Goal: Task Accomplishment & Management: Manage account settings

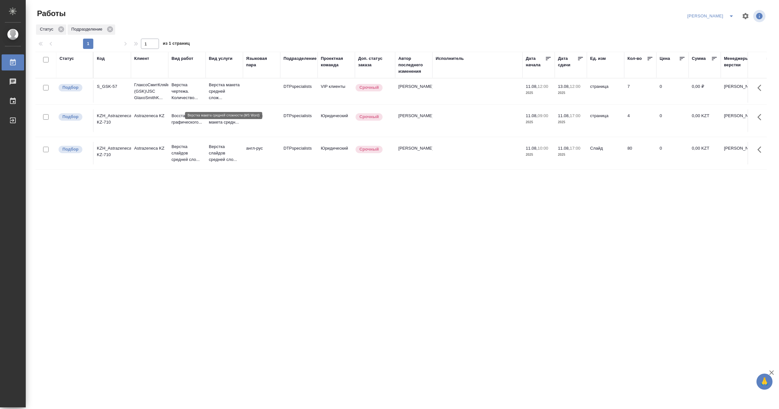
click at [214, 97] on p "Верстка макета средней слож..." at bounding box center [224, 91] width 31 height 19
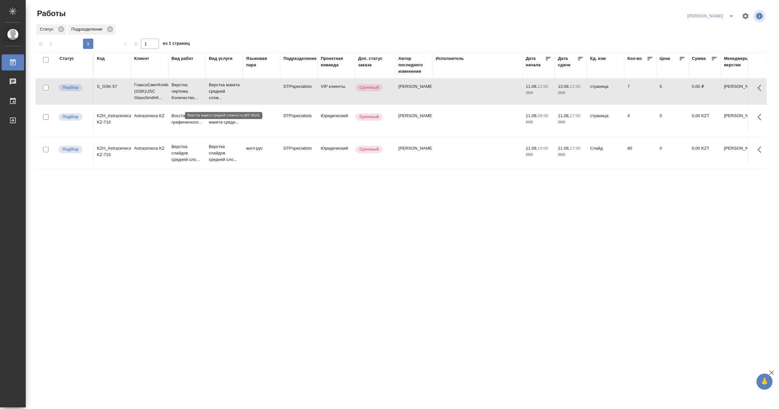
click at [214, 97] on p "Верстка макета средней слож..." at bounding box center [224, 91] width 31 height 19
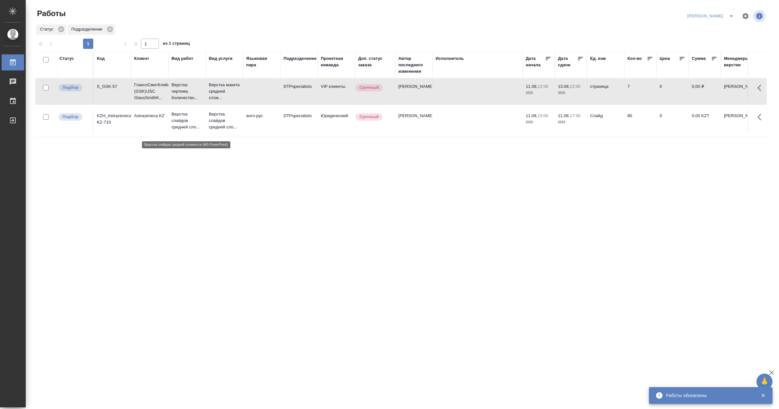
click at [196, 129] on p "Верстка слайдов средней сло..." at bounding box center [186, 120] width 31 height 19
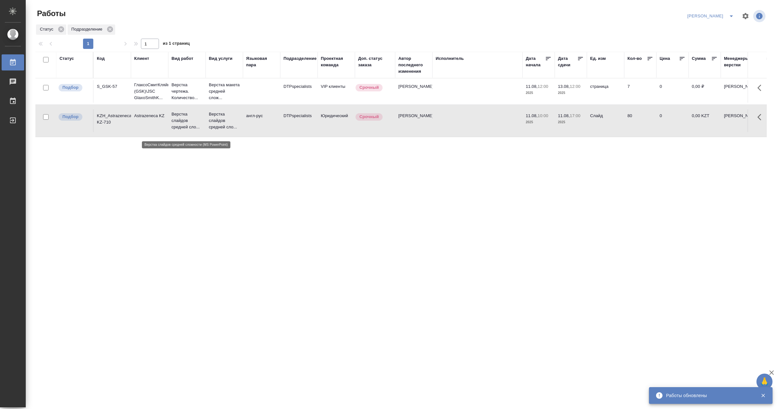
click at [196, 129] on p "Верстка слайдов средней сло..." at bounding box center [186, 120] width 31 height 19
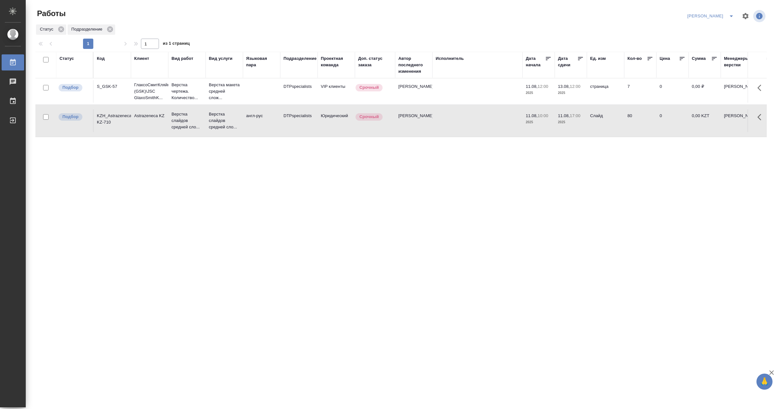
click at [320, 220] on div "Статус Код Клиент Вид работ Вид услуги Языковая пара Подразделение Проектная ко…" at bounding box center [400, 168] width 731 height 232
click at [184, 124] on p "Верстка слайдов средней сло..." at bounding box center [186, 120] width 31 height 19
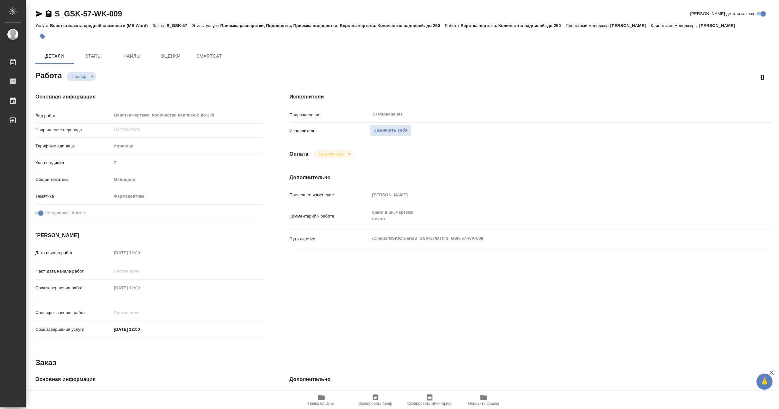
type textarea "x"
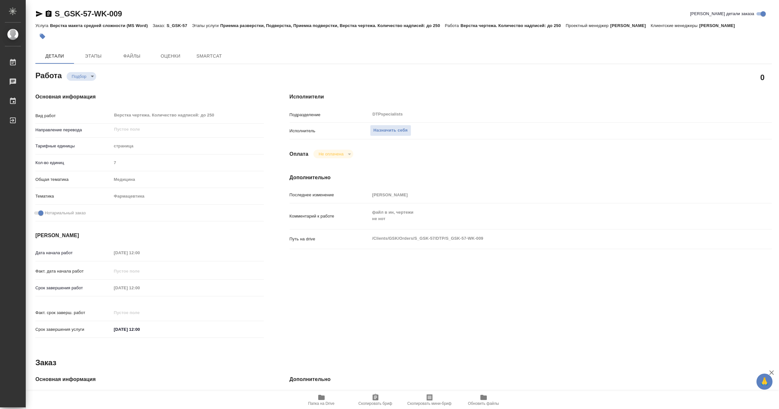
type textarea "x"
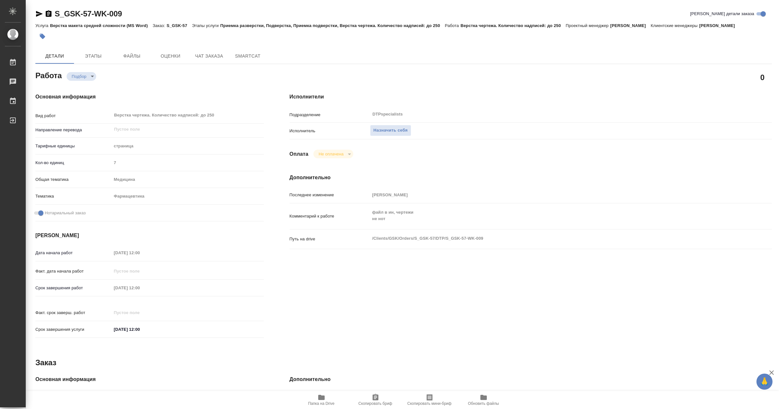
type textarea "x"
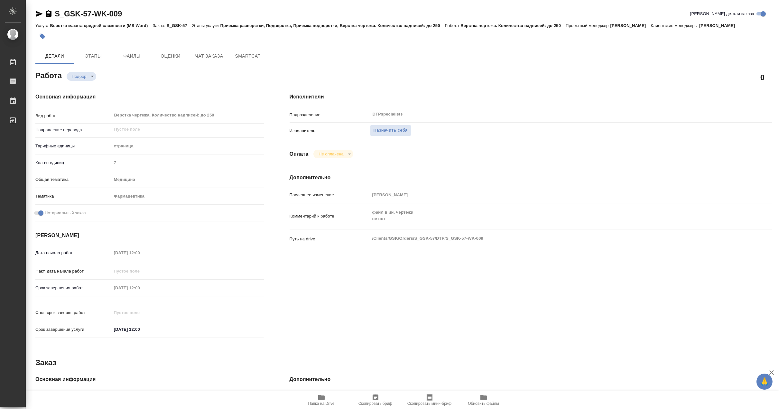
type textarea "x"
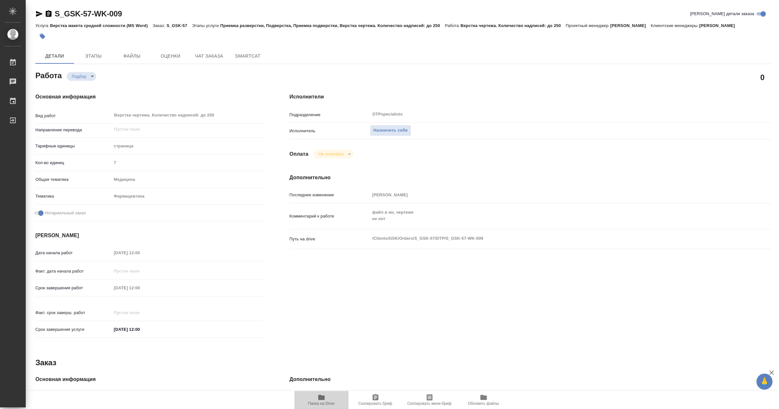
click at [326, 400] on span "Папка на Drive" at bounding box center [321, 399] width 46 height 12
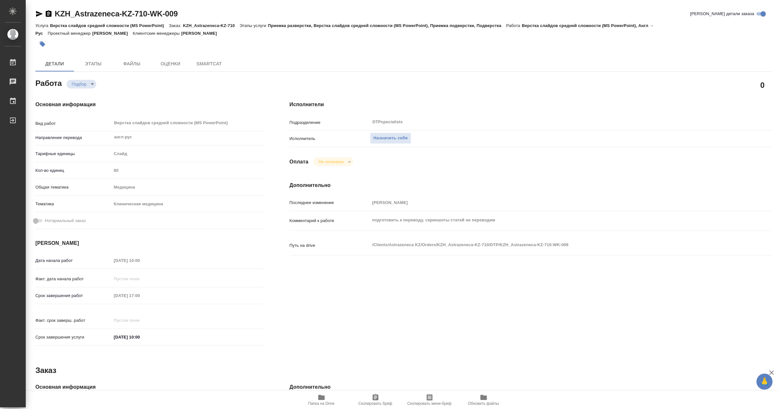
type textarea "x"
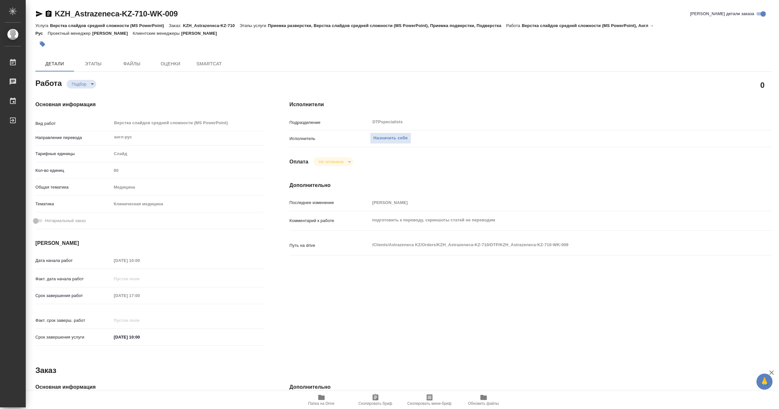
type textarea "x"
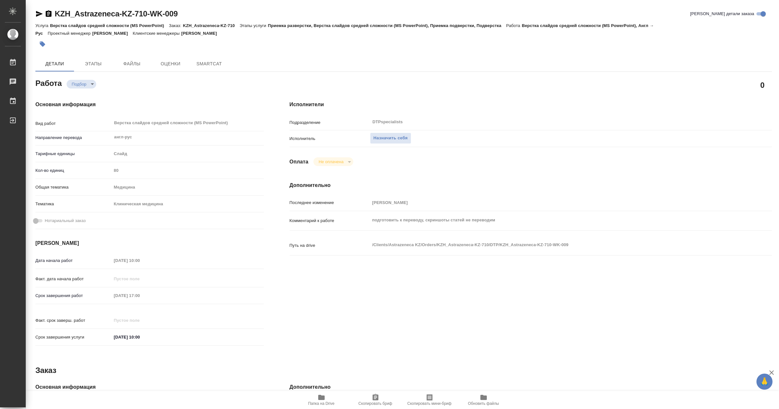
type textarea "x"
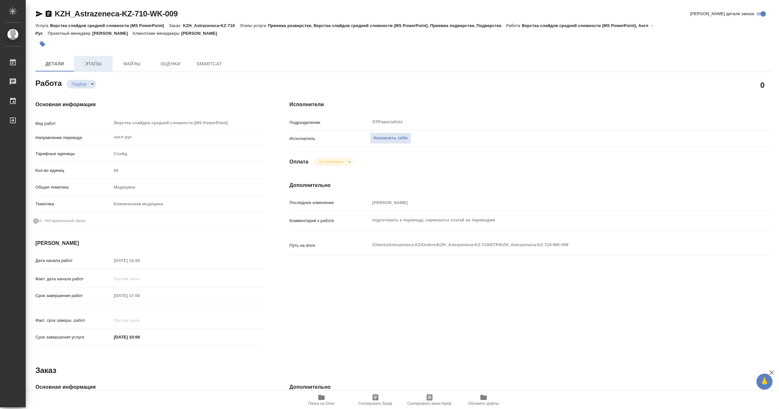
type textarea "x"
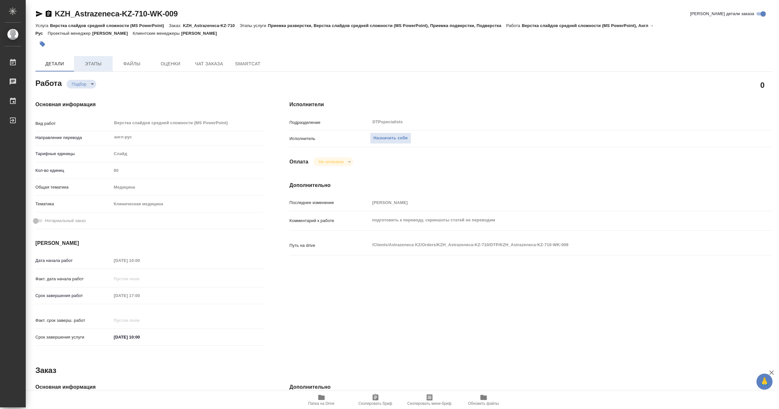
click at [94, 63] on span "Этапы" at bounding box center [93, 64] width 31 height 8
type textarea "x"
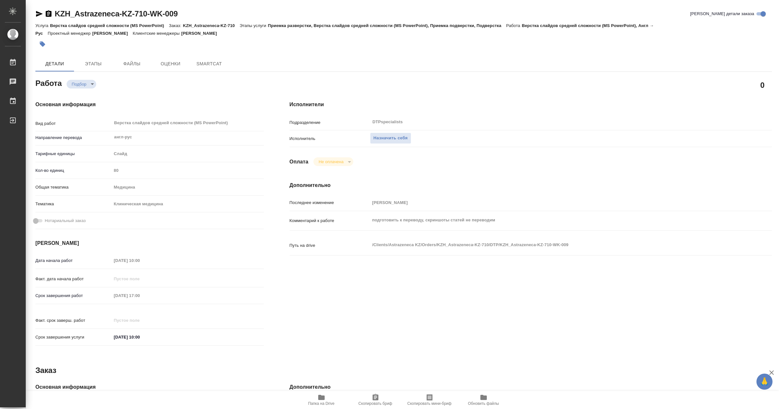
type textarea "x"
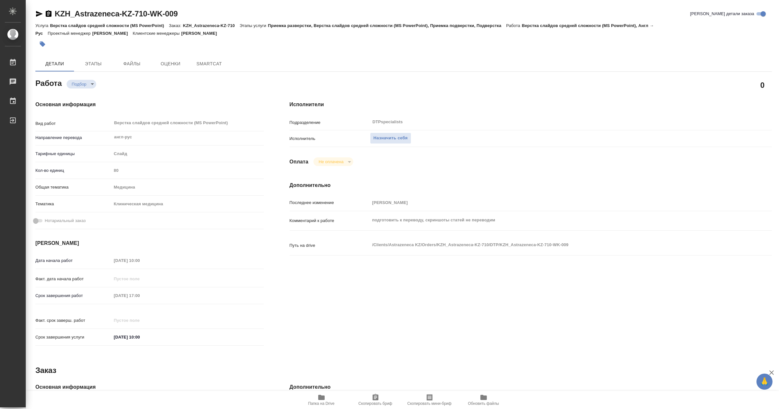
type textarea "x"
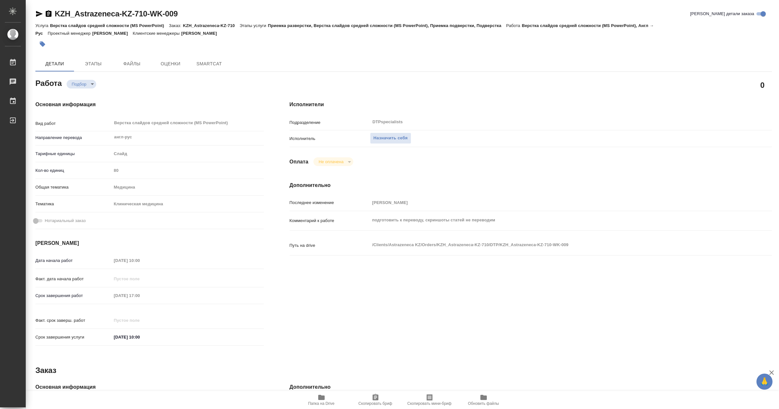
type textarea "x"
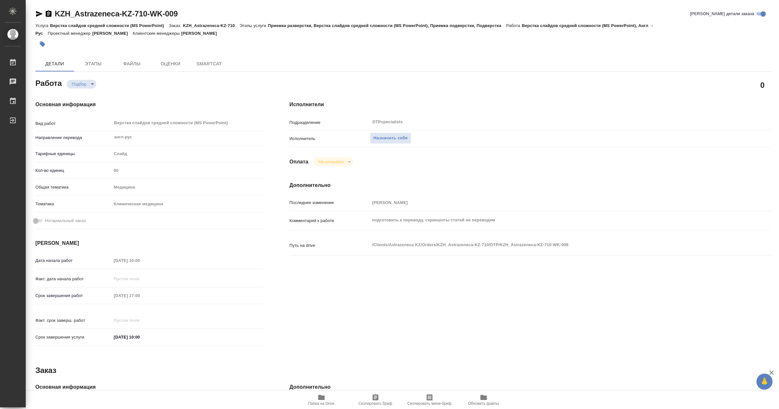
type textarea "x"
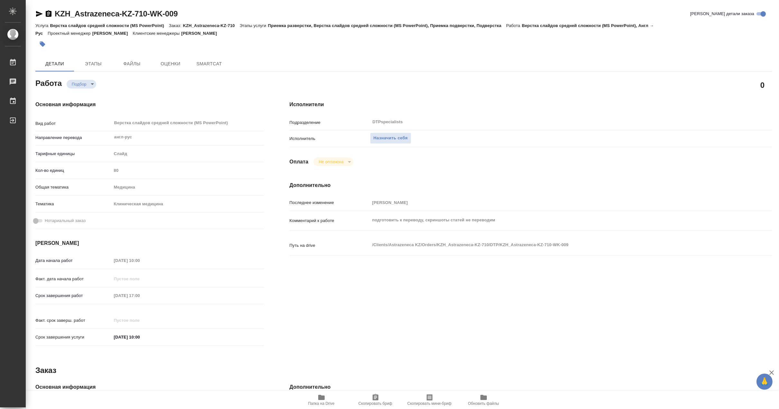
type textarea "x"
click at [38, 14] on icon "button" at bounding box center [39, 14] width 8 height 8
type textarea "x"
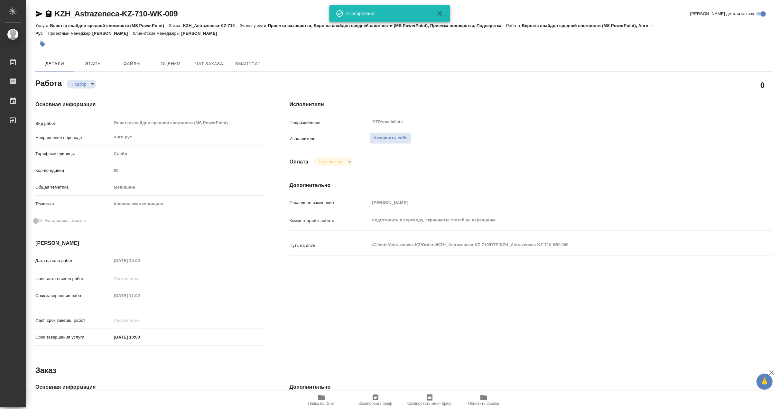
type textarea "x"
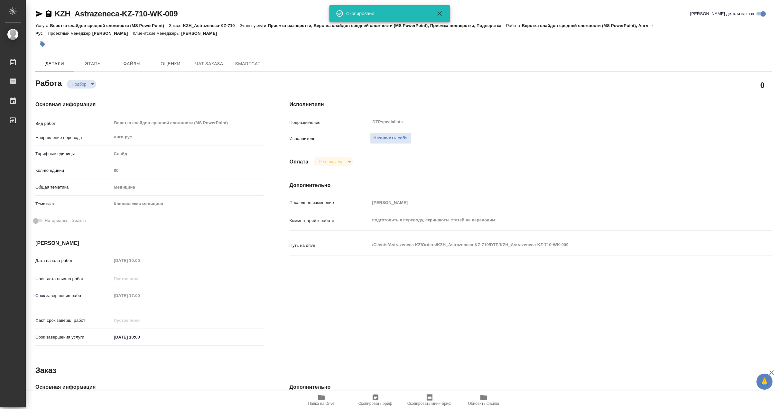
type textarea "x"
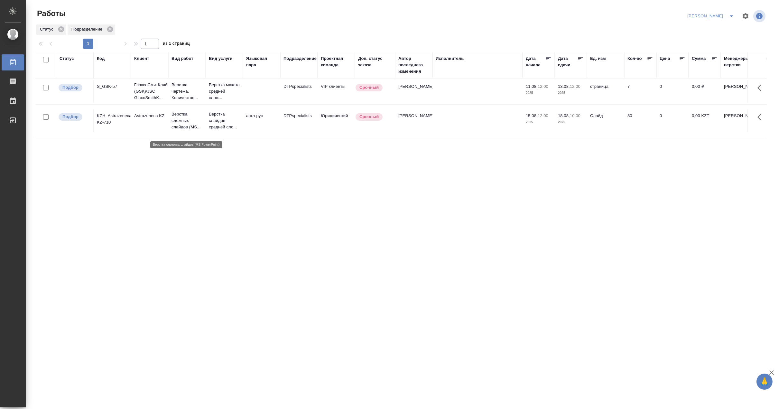
click at [174, 130] on p "Верстка сложных слайдов (MS..." at bounding box center [186, 120] width 31 height 19
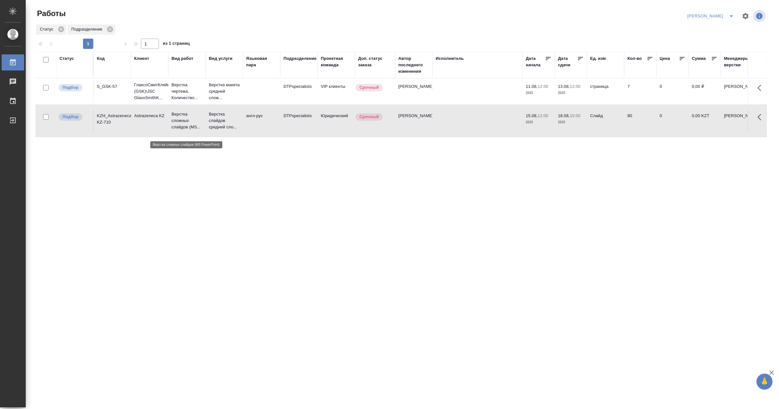
click at [174, 130] on p "Верстка сложных слайдов (MS..." at bounding box center [186, 120] width 31 height 19
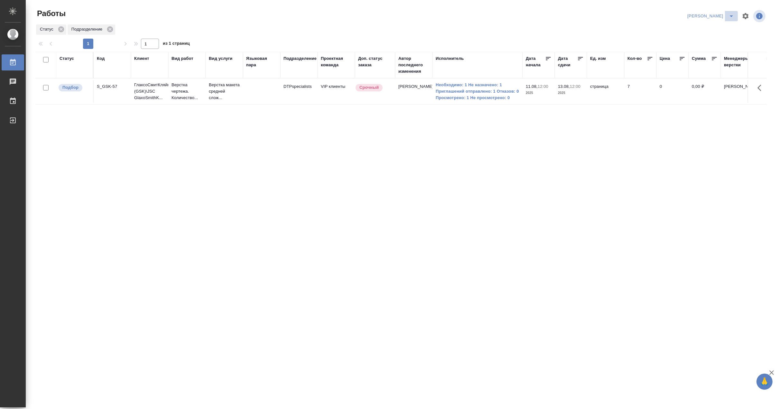
click at [729, 14] on icon "split button" at bounding box center [731, 16] width 8 height 8
click at [709, 27] on li "Матвеева_В работе" at bounding box center [707, 29] width 62 height 10
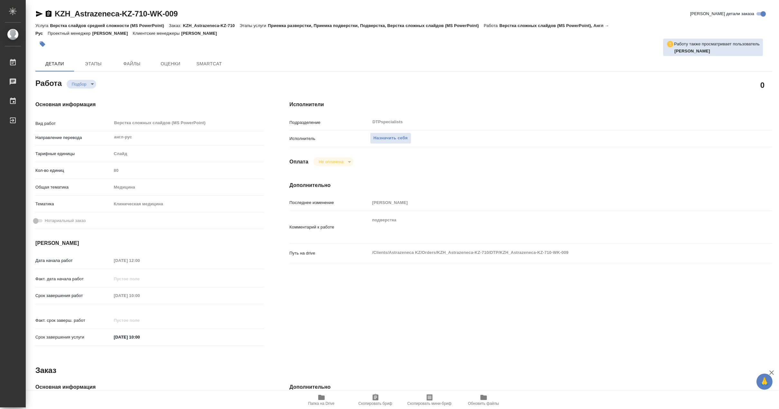
type textarea "x"
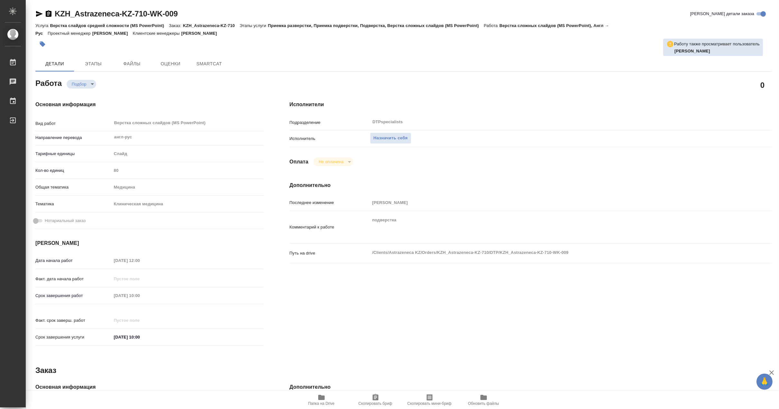
type textarea "x"
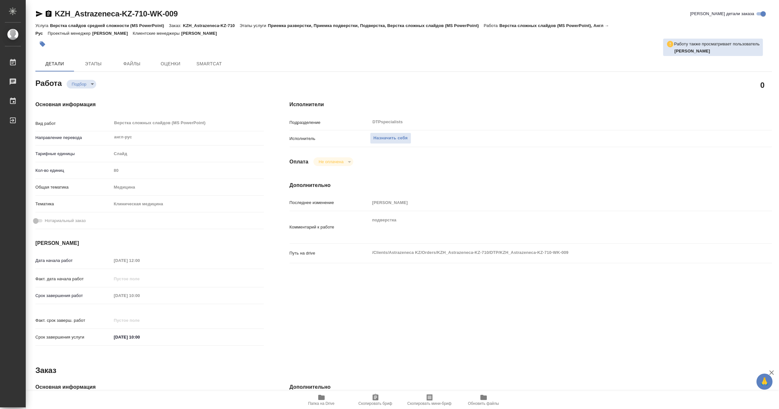
type textarea "x"
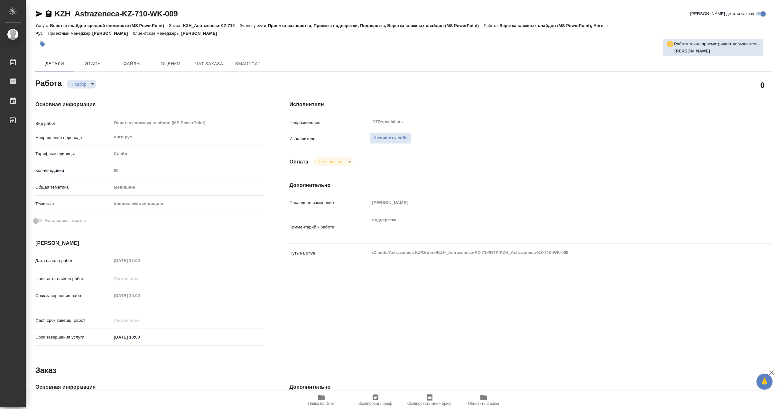
type textarea "x"
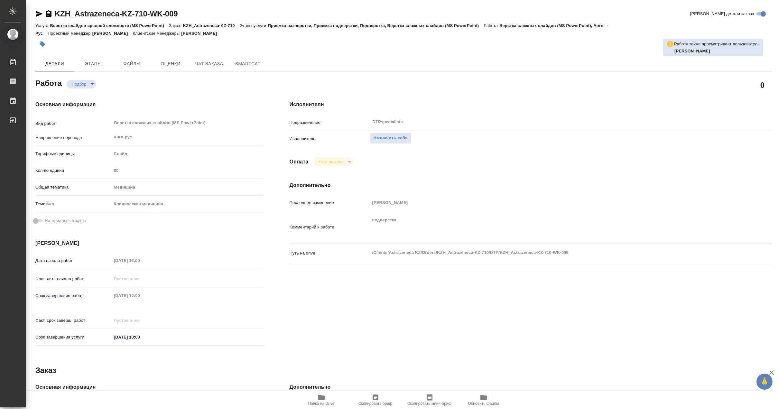
type textarea "x"
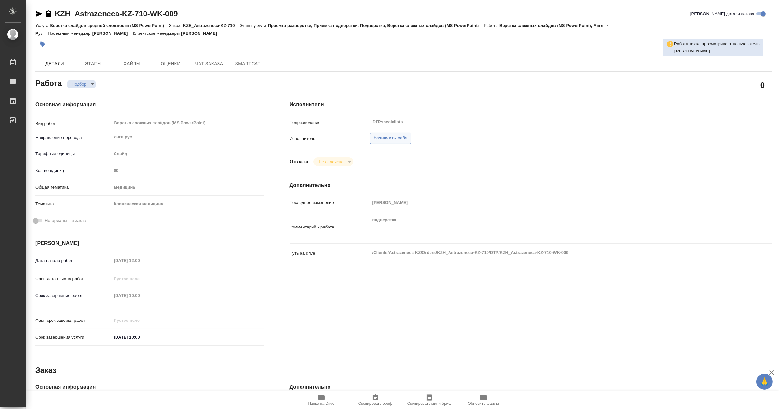
click at [392, 139] on span "Назначить себя" at bounding box center [390, 137] width 34 height 7
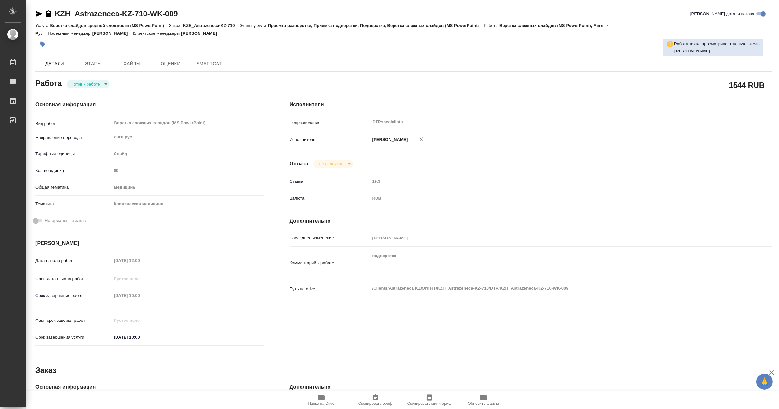
type textarea "x"
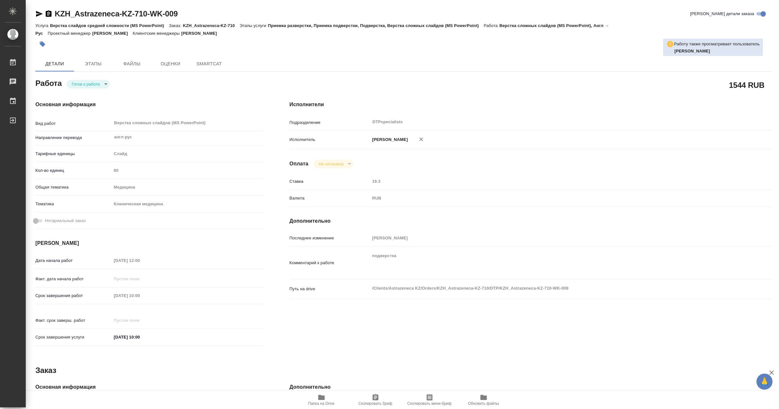
type textarea "x"
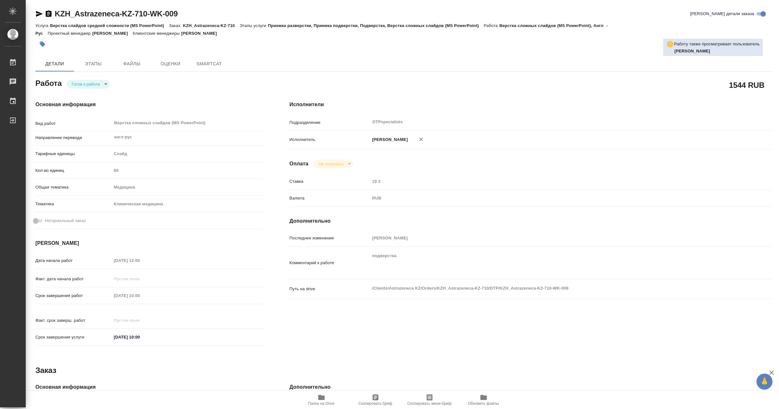
type textarea "x"
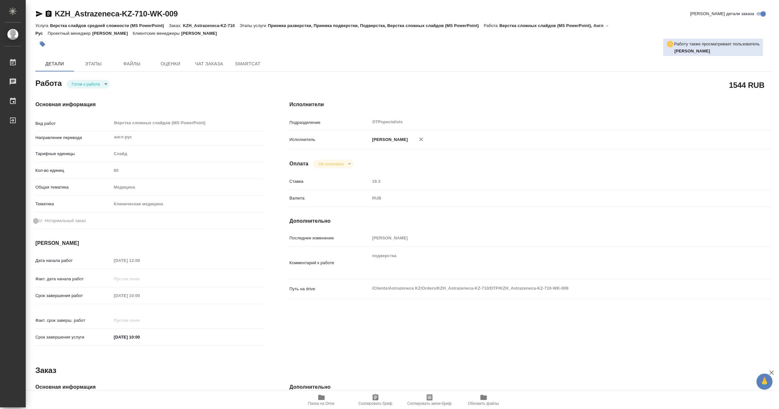
type textarea "x"
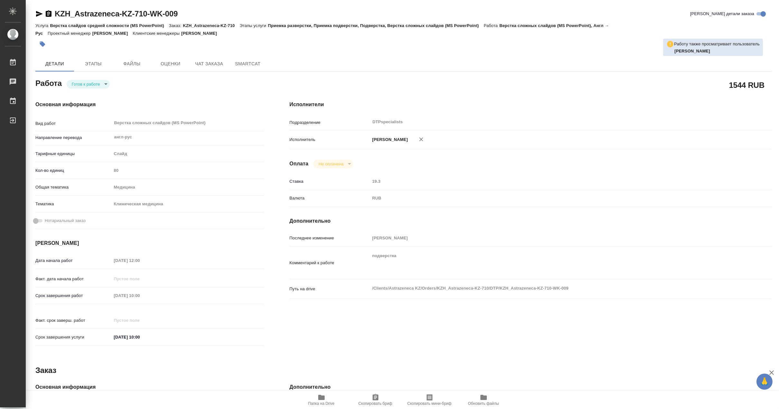
type textarea "x"
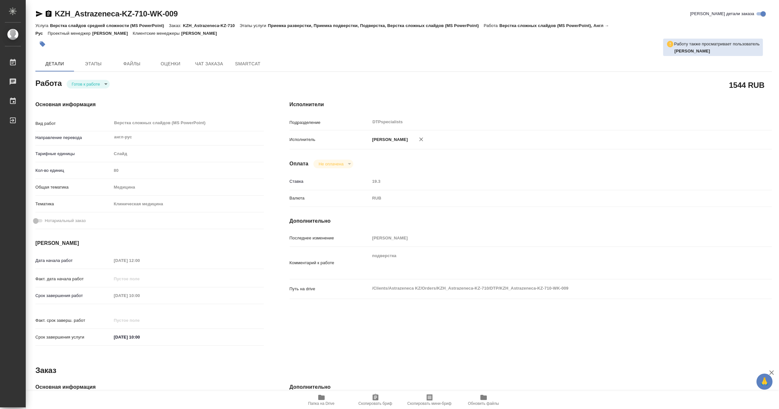
click at [40, 15] on icon "button" at bounding box center [39, 14] width 8 height 8
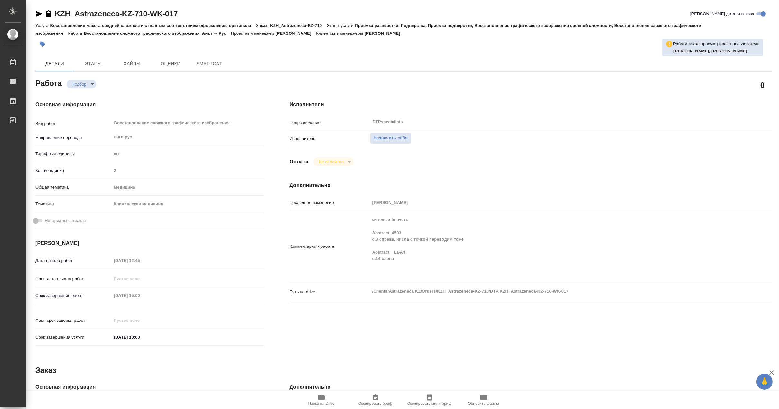
type textarea "x"
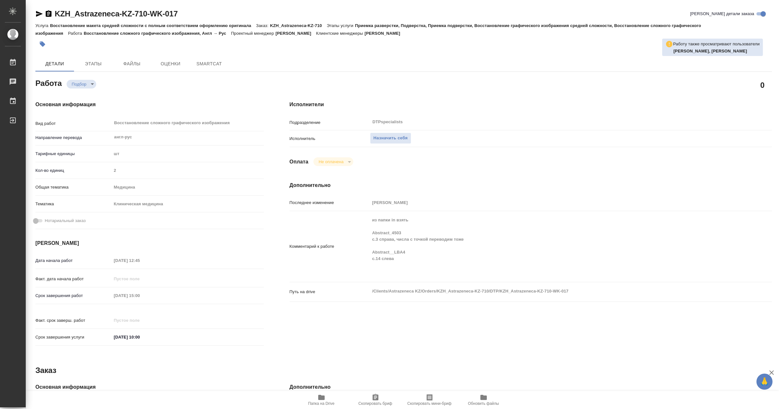
type textarea "x"
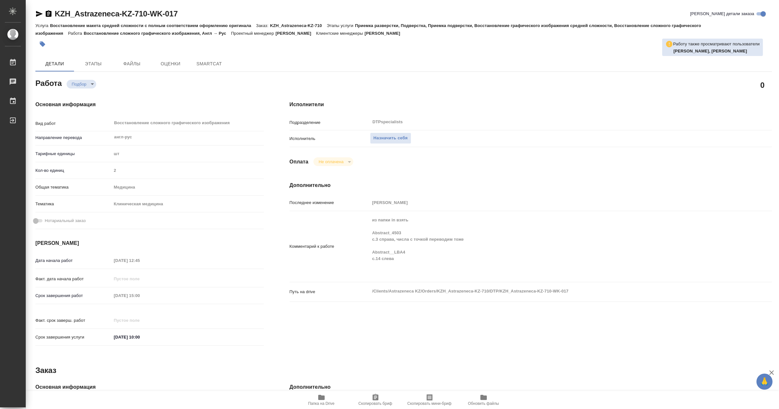
type textarea "x"
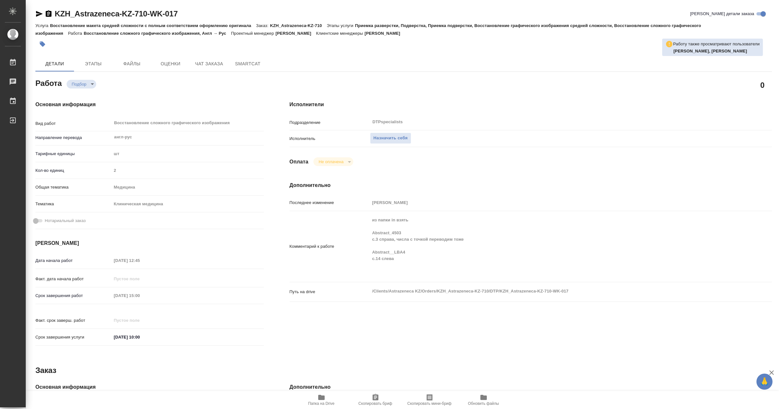
type textarea "x"
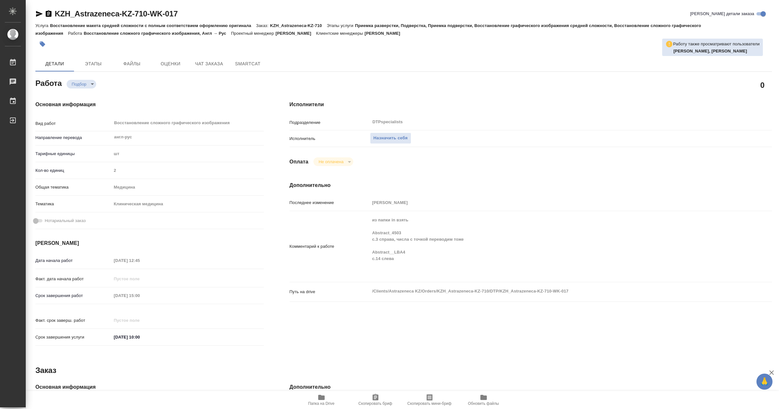
type textarea "x"
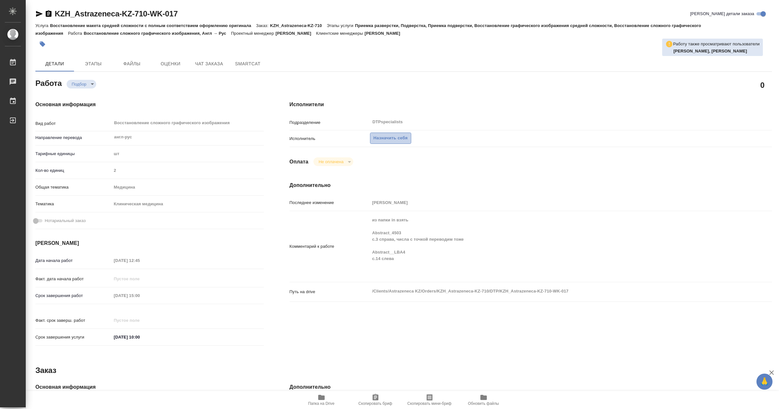
click at [389, 138] on span "Назначить себя" at bounding box center [390, 137] width 34 height 7
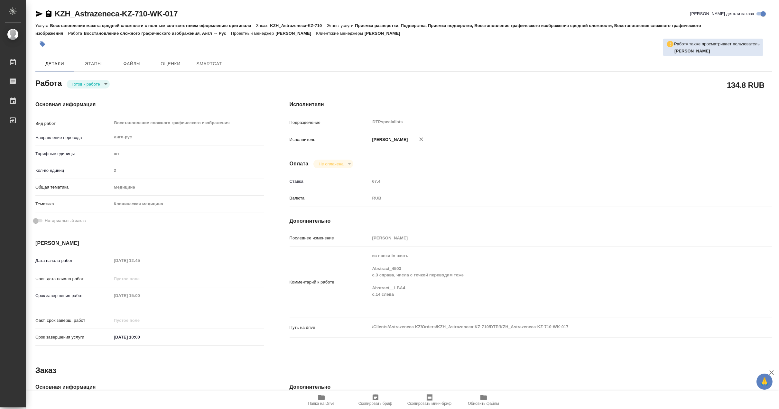
type textarea "x"
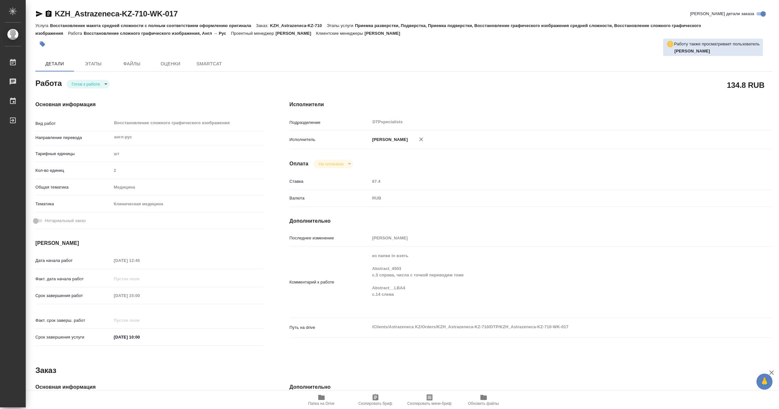
type textarea "x"
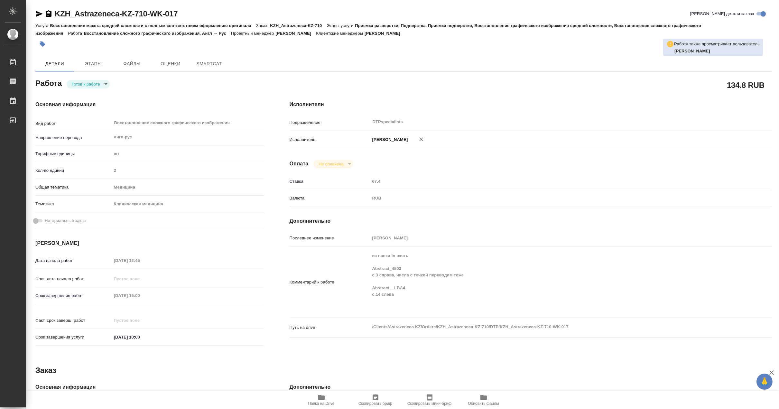
type textarea "x"
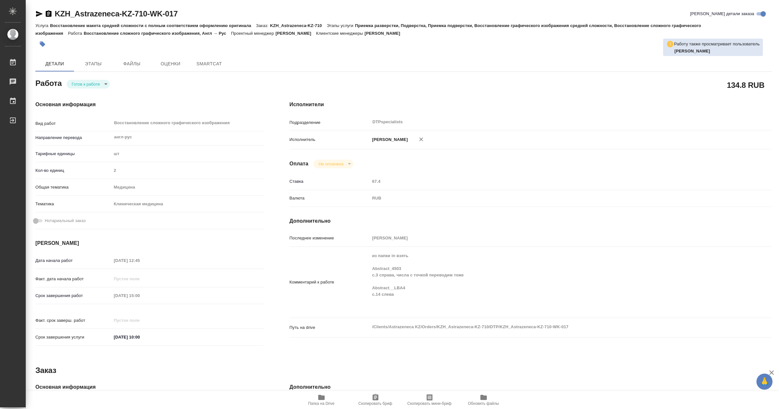
type textarea "x"
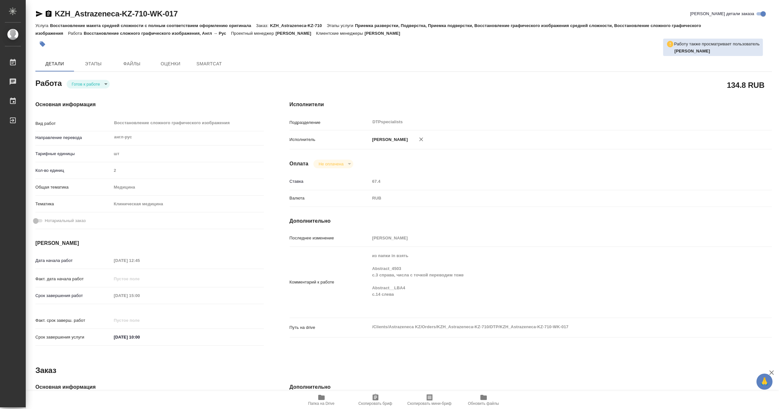
type textarea "x"
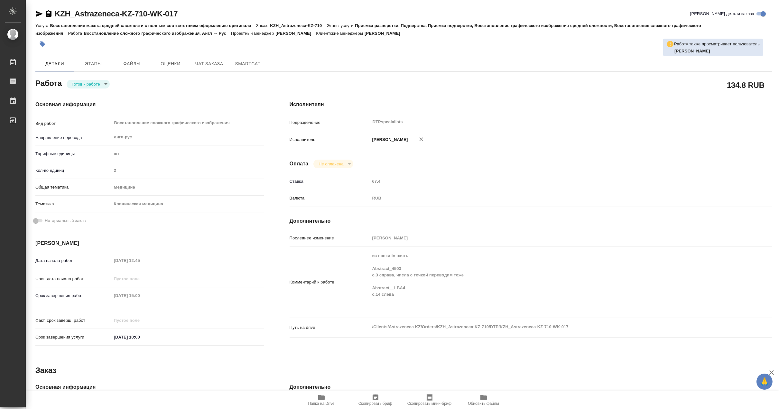
type textarea "x"
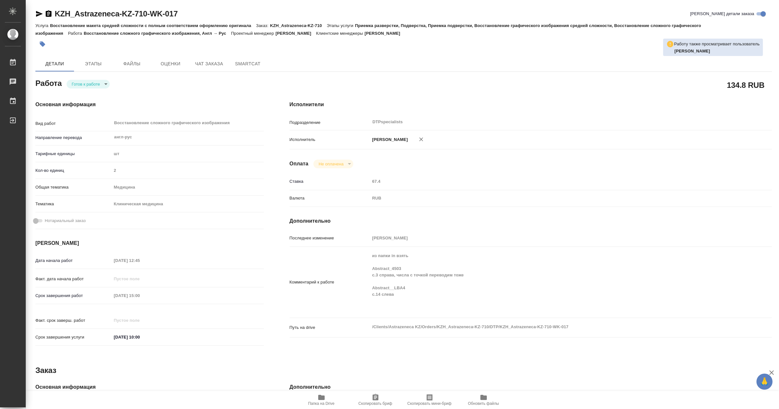
type textarea "x"
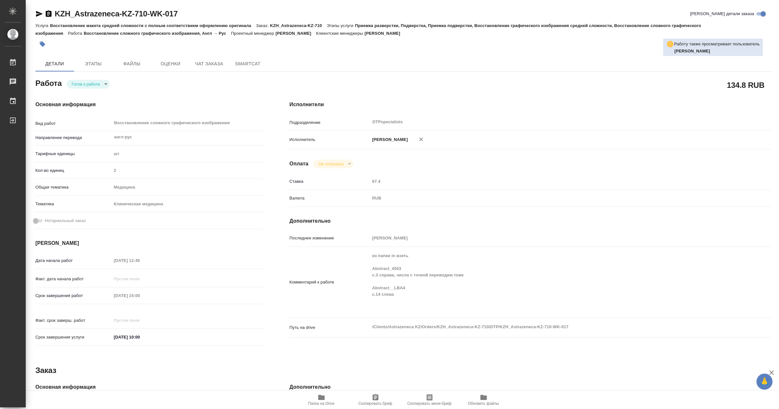
type textarea "x"
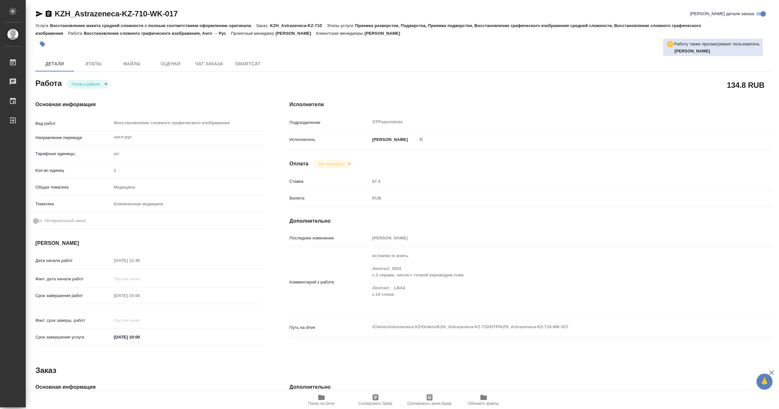
click at [213, 106] on h4 "Основная информация" at bounding box center [149, 105] width 228 height 8
click at [79, 85] on body "🙏 .cls-1 fill:#fff; AWATERA Matveeva Maria Работы 0 Чаты График Выйти KZH_Astra…" at bounding box center [389, 204] width 779 height 409
click at [79, 85] on button "В работе" at bounding box center [81, 83] width 21 height 7
type textarea "x"
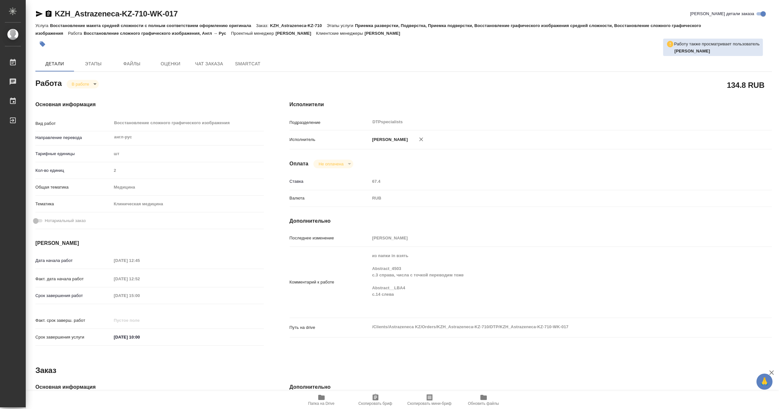
type textarea "x"
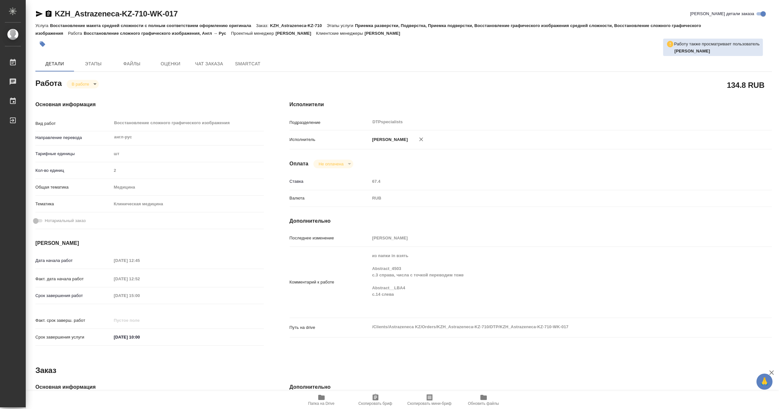
type textarea "x"
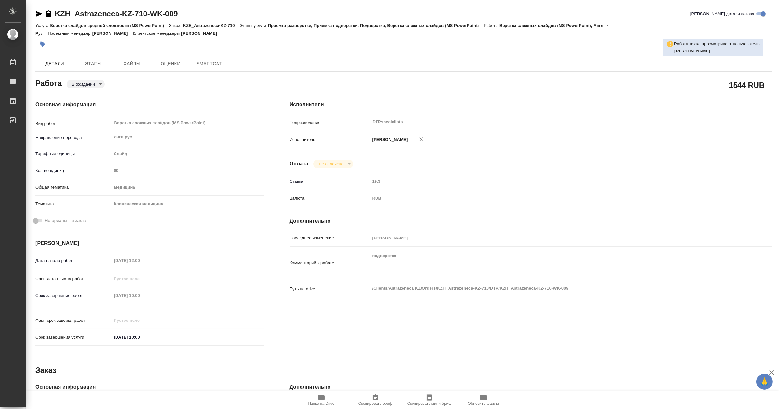
type textarea "x"
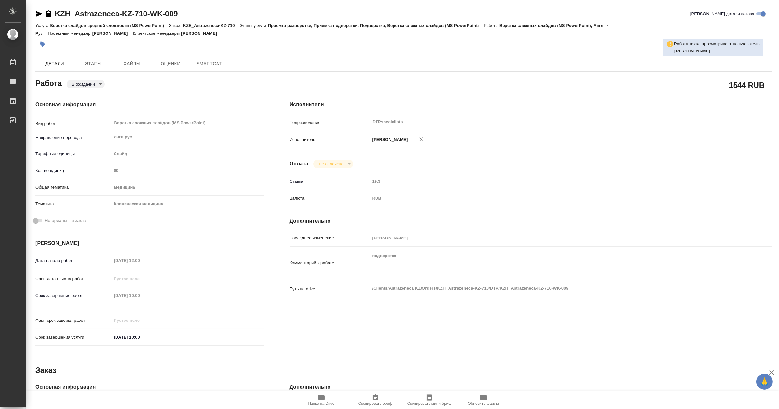
type textarea "x"
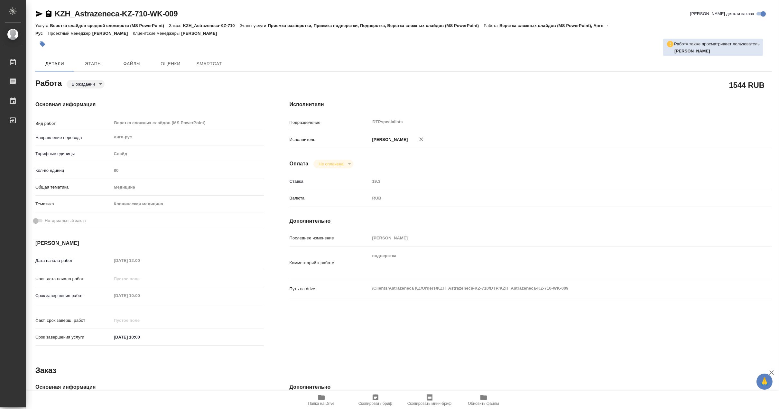
type textarea "x"
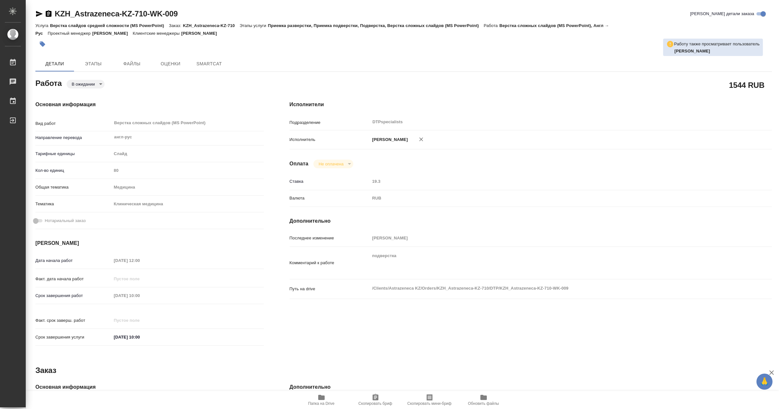
type textarea "x"
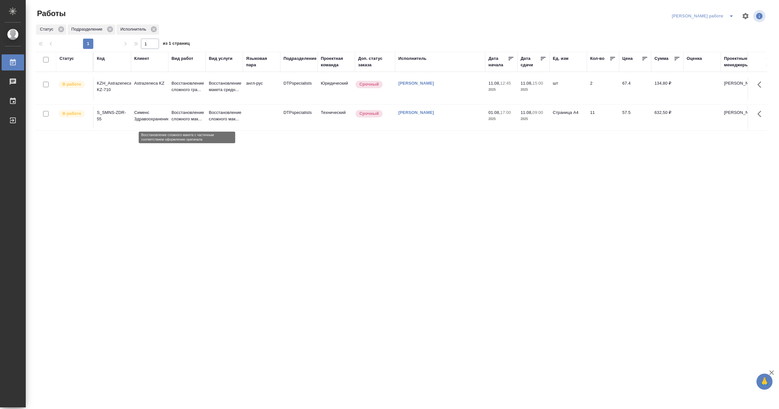
click at [182, 117] on p "Восстановление сложного мак..." at bounding box center [186, 115] width 31 height 13
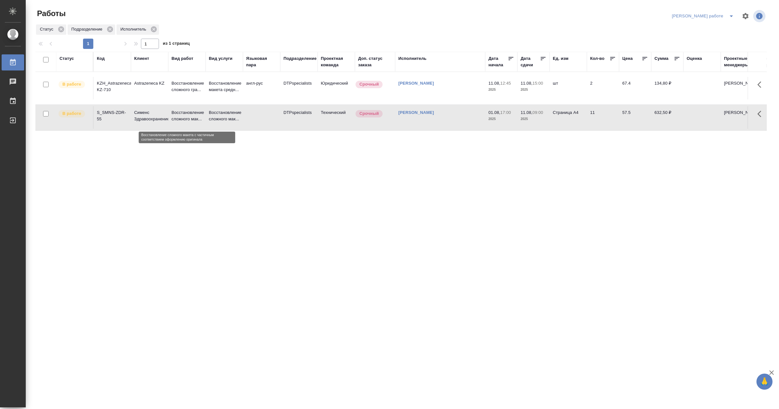
click at [182, 117] on p "Восстановление сложного мак..." at bounding box center [186, 115] width 31 height 13
click at [278, 91] on td "англ-рус" at bounding box center [261, 88] width 37 height 23
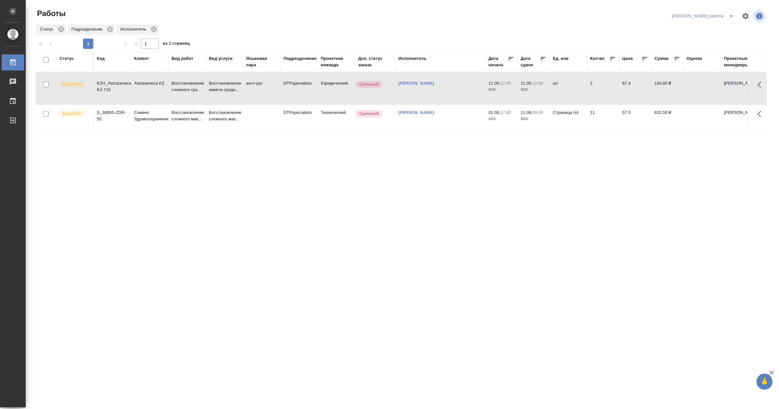
click at [278, 91] on td "англ-рус" at bounding box center [261, 88] width 37 height 23
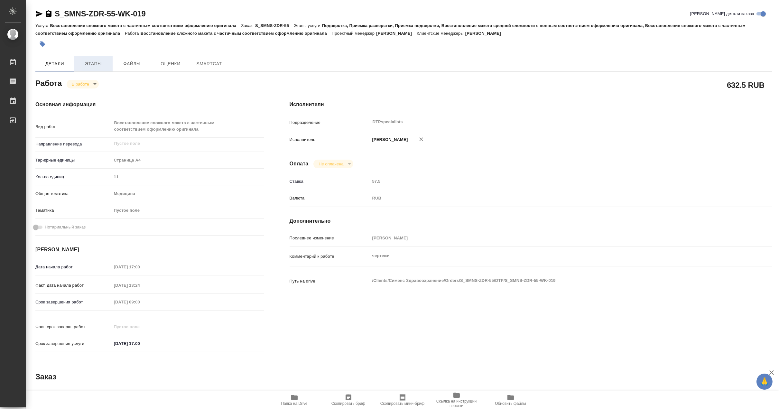
type textarea "x"
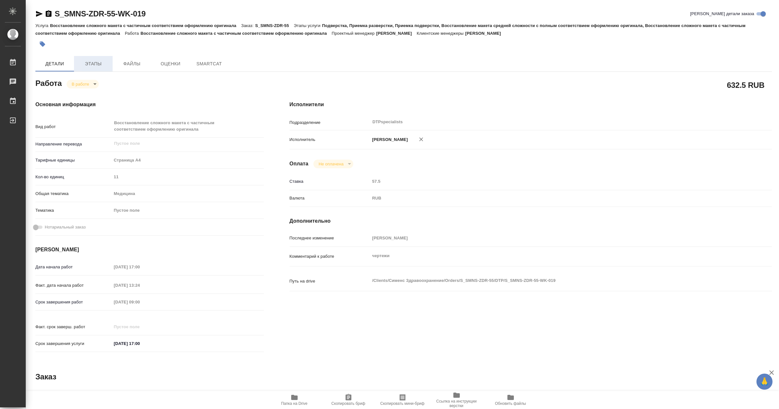
click at [91, 65] on span "Этапы" at bounding box center [93, 64] width 31 height 8
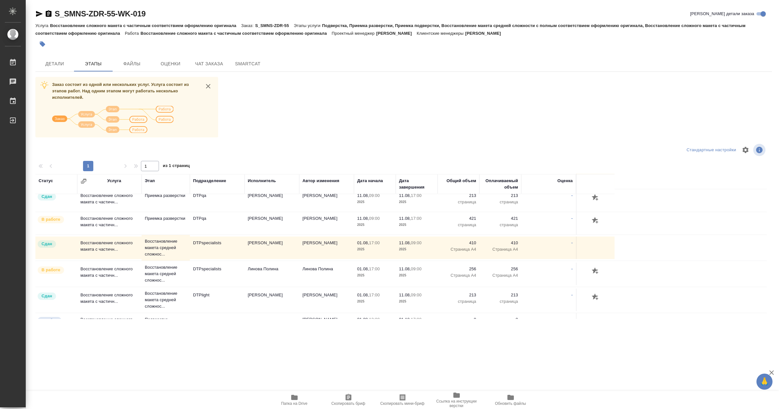
scroll to position [36, 0]
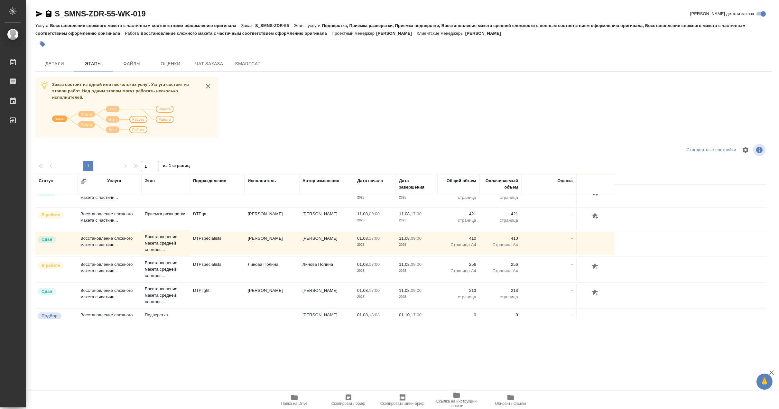
click at [300, 402] on span "Папка на Drive" at bounding box center [294, 403] width 26 height 5
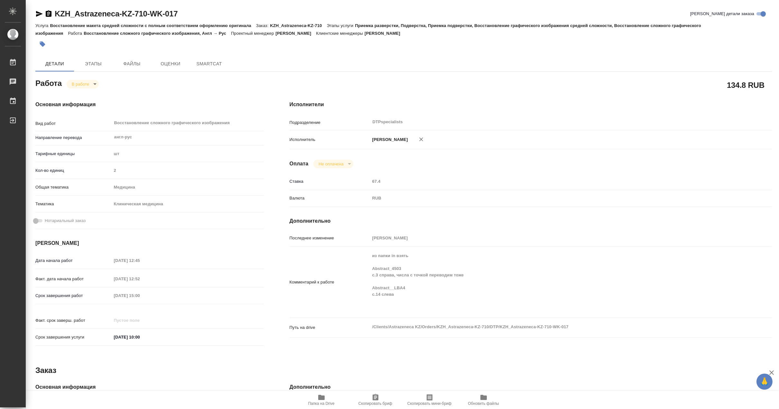
type textarea "x"
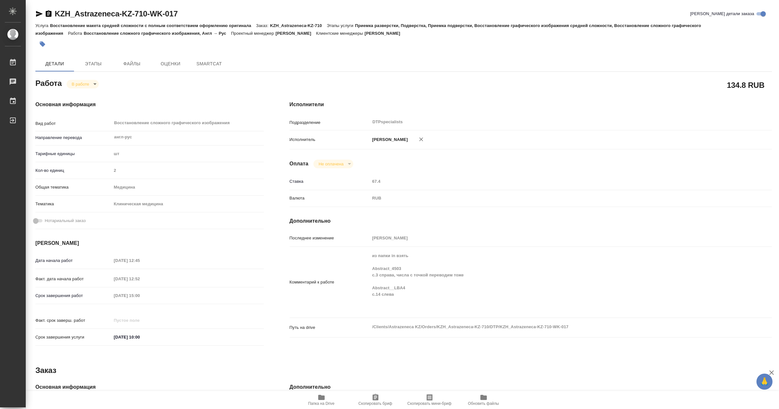
type textarea "x"
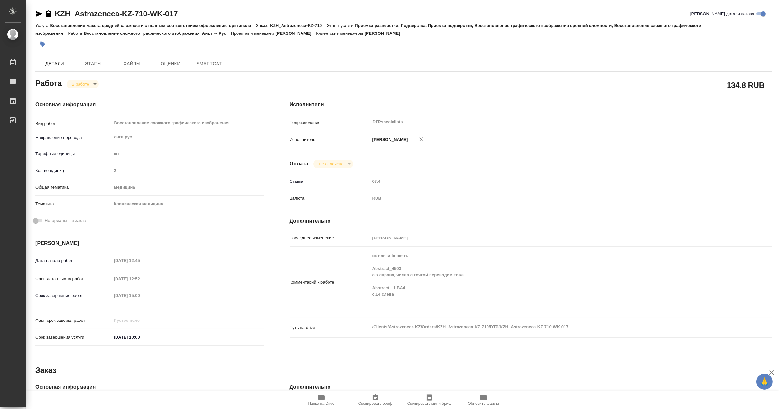
type textarea "x"
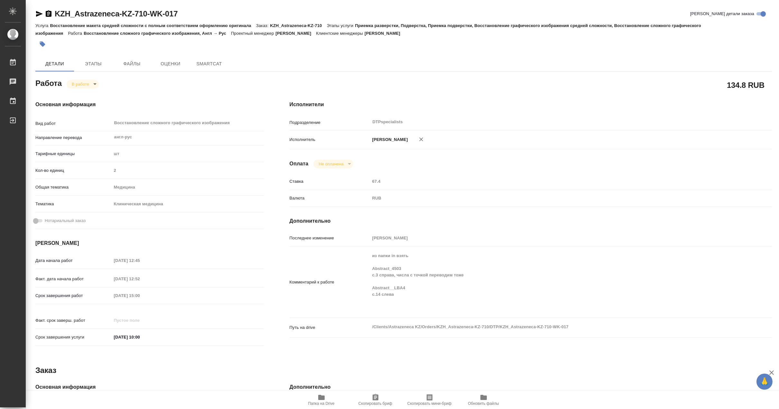
type textarea "x"
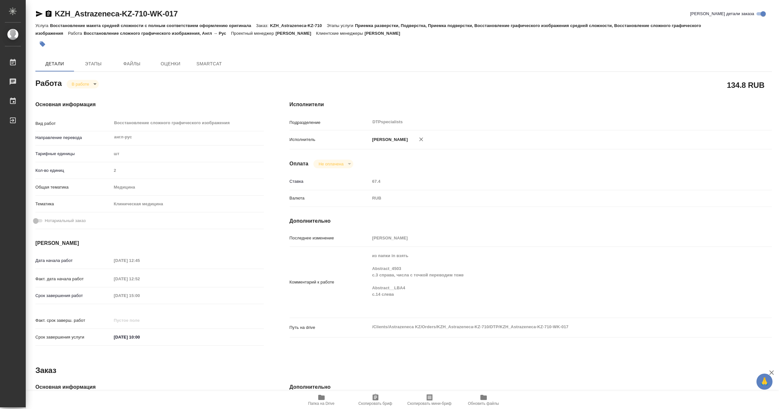
type textarea "x"
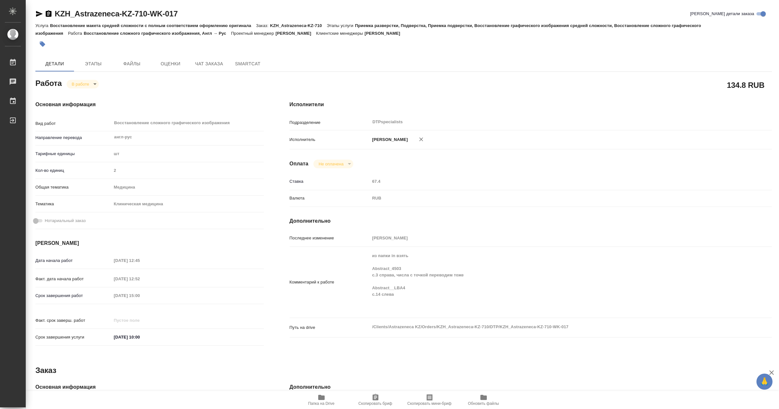
click at [321, 398] on icon "button" at bounding box center [321, 397] width 6 height 5
type textarea "x"
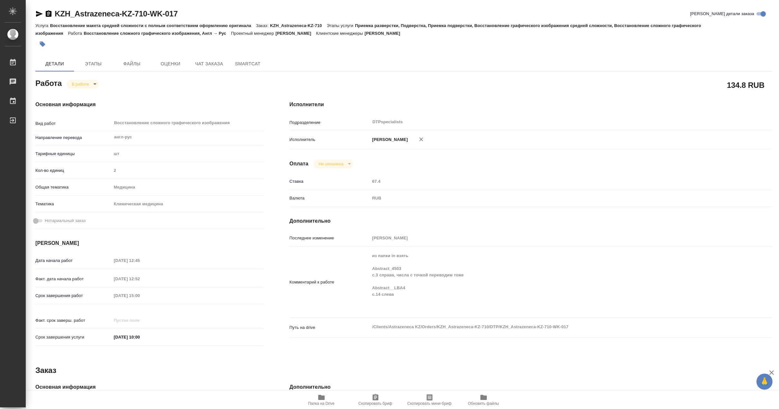
type textarea "x"
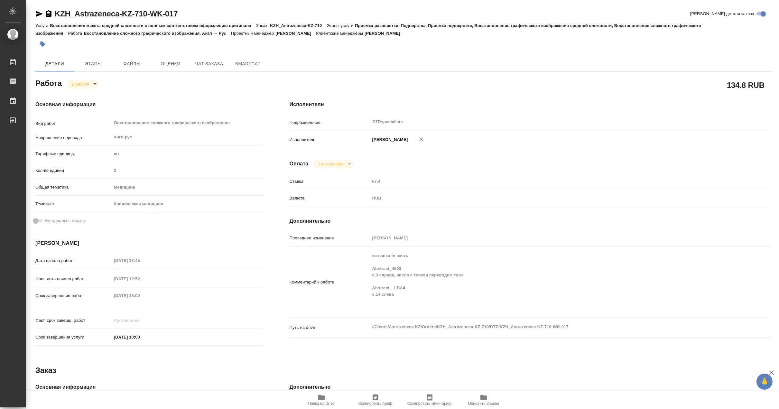
type textarea "x"
drag, startPoint x: 194, startPoint y: 11, endPoint x: 56, endPoint y: 4, distance: 138.1
click at [56, 4] on div "KZH_Astrazeneca-KZ-710-WK-017 Кратко детали заказа Услуга Восстановление макета…" at bounding box center [403, 277] width 743 height 555
copy link "KZH_Astrazeneca-KZ-710-WK-017"
